Goal: Find contact information: Find contact information

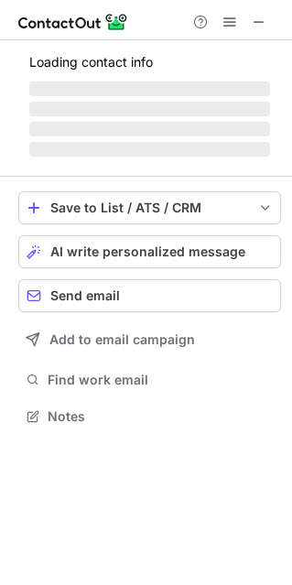
scroll to position [426, 292]
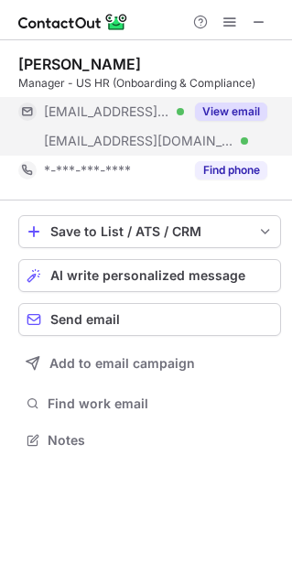
click at [147, 122] on div "***@yahoo.in Verified" at bounding box center [101, 111] width 166 height 29
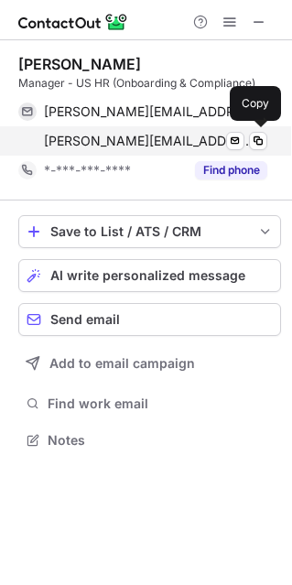
click at [119, 147] on span "suvodip.s@vtechsolution.com" at bounding box center [149, 141] width 210 height 16
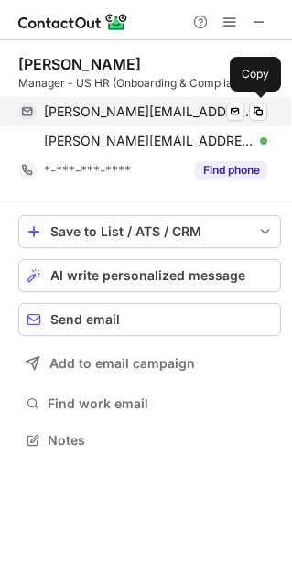
click at [124, 106] on span "suvodip.sarkar@yahoo.in" at bounding box center [149, 111] width 210 height 16
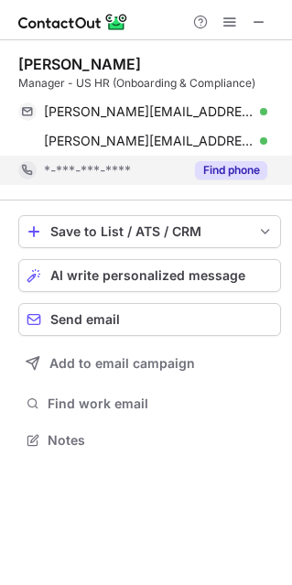
click at [108, 169] on span "*-***-***-****" at bounding box center [87, 170] width 87 height 16
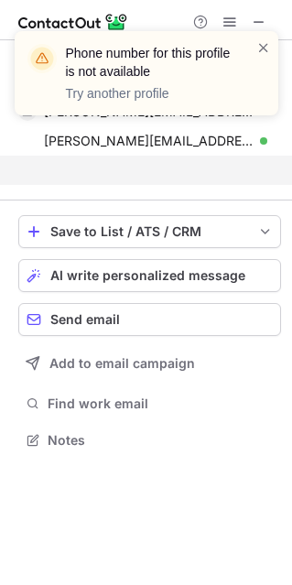
scroll to position [397, 292]
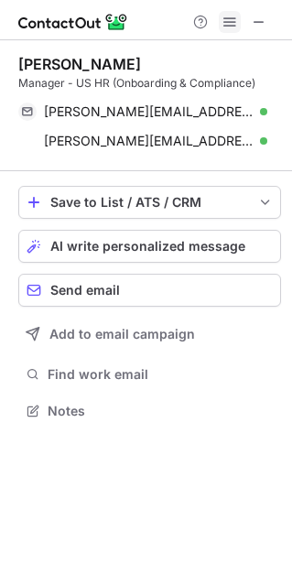
click at [234, 21] on span at bounding box center [229, 22] width 15 height 15
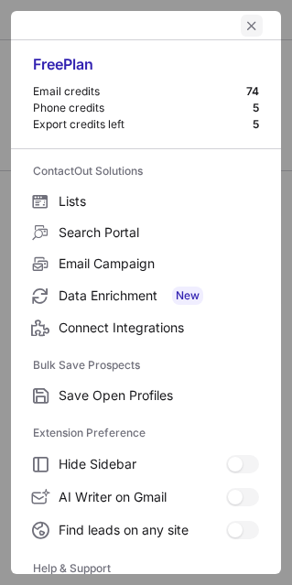
click at [244, 22] on span "left-button" at bounding box center [251, 25] width 15 height 15
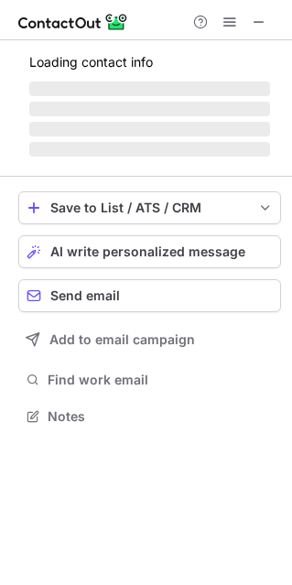
scroll to position [443, 292]
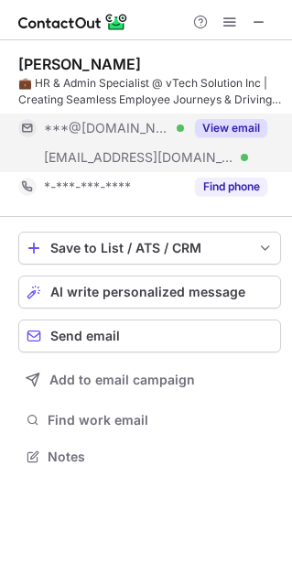
click at [133, 145] on div "[EMAIL_ADDRESS][DOMAIN_NAME] Verified" at bounding box center [101, 157] width 166 height 29
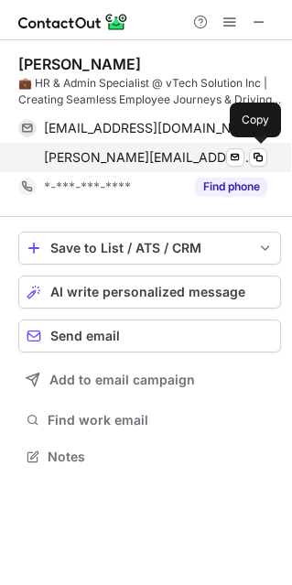
click at [110, 157] on span "markand.m@vtechsolution.com" at bounding box center [149, 157] width 210 height 16
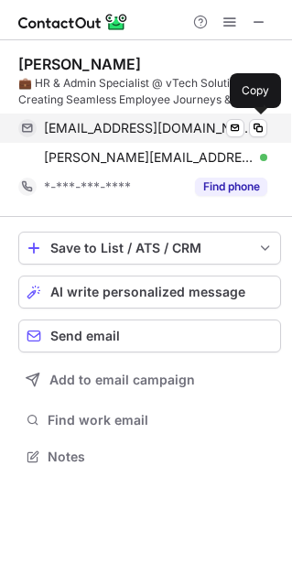
click at [95, 122] on span "markandmavani1997@gmail.com" at bounding box center [149, 128] width 210 height 16
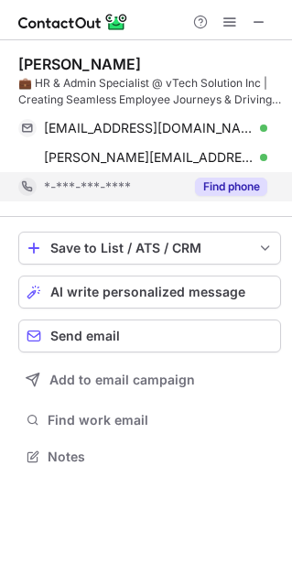
click at [87, 192] on span "*-***-***-****" at bounding box center [87, 186] width 87 height 16
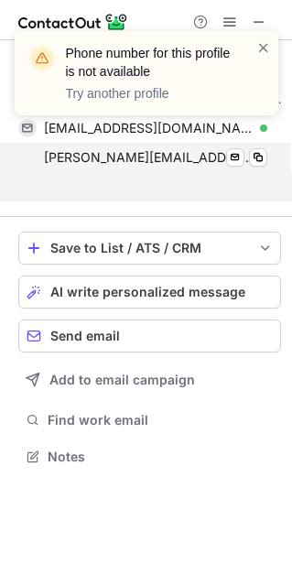
scroll to position [414, 292]
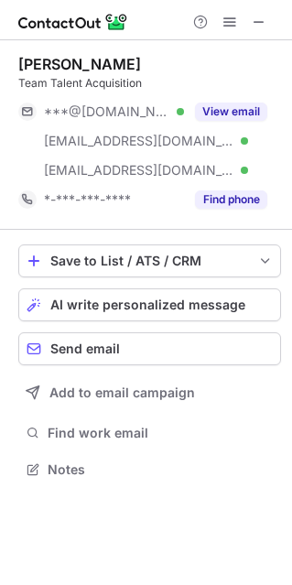
scroll to position [456, 292]
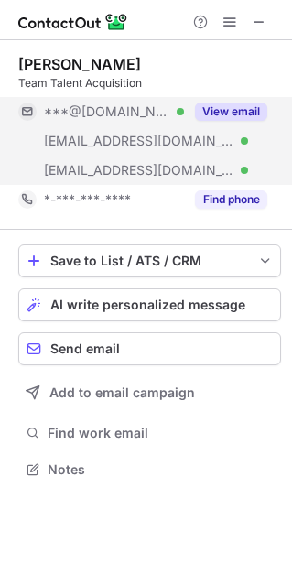
click at [162, 129] on div "[EMAIL_ADDRESS][DOMAIN_NAME] Verified" at bounding box center [101, 140] width 166 height 29
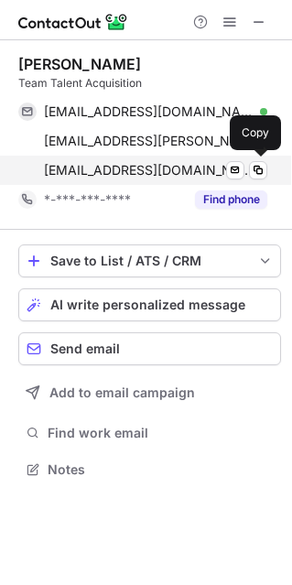
click at [118, 176] on span "[EMAIL_ADDRESS][DOMAIN_NAME]" at bounding box center [149, 170] width 210 height 16
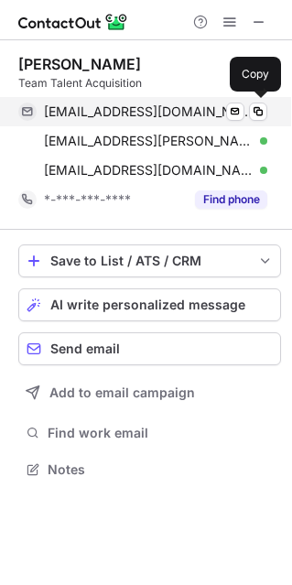
click at [123, 119] on span "[EMAIL_ADDRESS][DOMAIN_NAME]" at bounding box center [149, 111] width 210 height 16
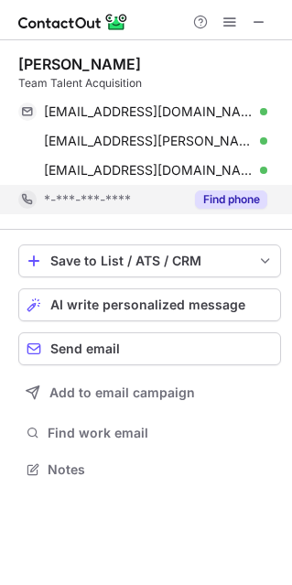
click at [84, 210] on div "*-***-***-****" at bounding box center [101, 199] width 166 height 29
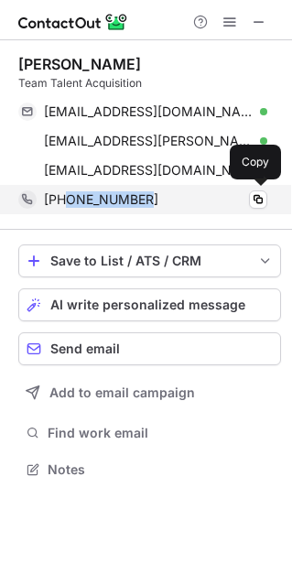
drag, startPoint x: 69, startPoint y: 201, endPoint x: 158, endPoint y: 193, distance: 90.0
click at [158, 193] on div "[PHONE_NUMBER]" at bounding box center [155, 199] width 223 height 16
copy span "7048896435"
